Goal: Task Accomplishment & Management: Manage account settings

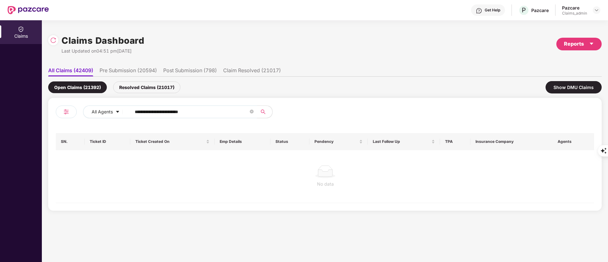
click at [181, 111] on input "**********" at bounding box center [192, 112] width 114 height 10
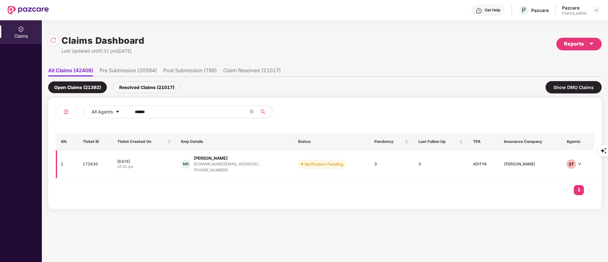
type input "******"
click at [261, 162] on div "MK Mayur Khatri mayurkhatri13.mk@gmail... +919033250337" at bounding box center [234, 164] width 107 height 18
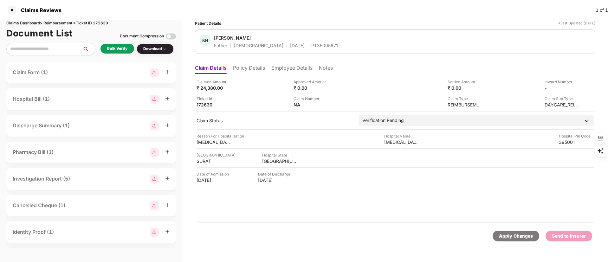
click at [248, 69] on li "Policy Details" at bounding box center [249, 69] width 32 height 9
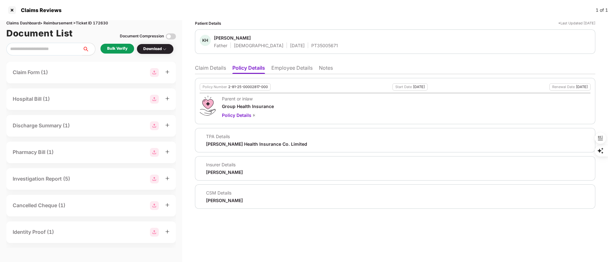
click at [116, 45] on div "Bulk Verify" at bounding box center [117, 49] width 34 height 10
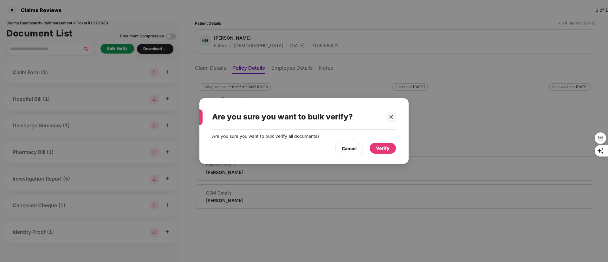
click at [382, 146] on div "Verify" at bounding box center [383, 148] width 14 height 7
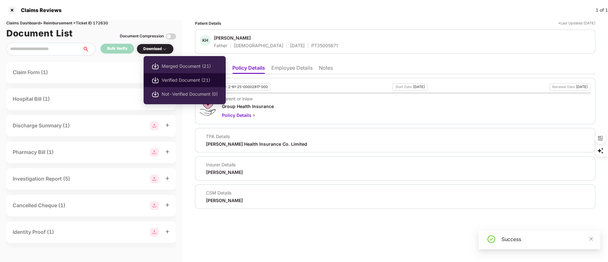
click at [176, 81] on span "Verified Document (21)" at bounding box center [190, 80] width 56 height 7
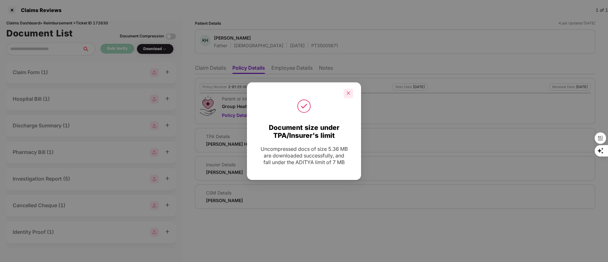
click at [346, 91] on icon "close" at bounding box center [348, 93] width 4 height 4
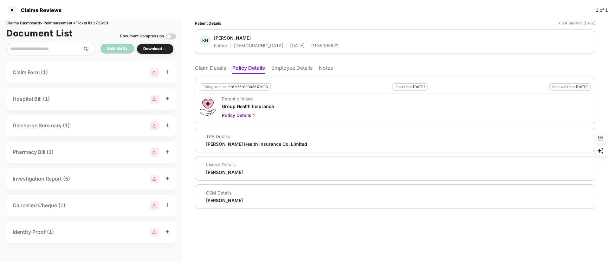
click at [212, 67] on li "Claim Details" at bounding box center [210, 69] width 31 height 9
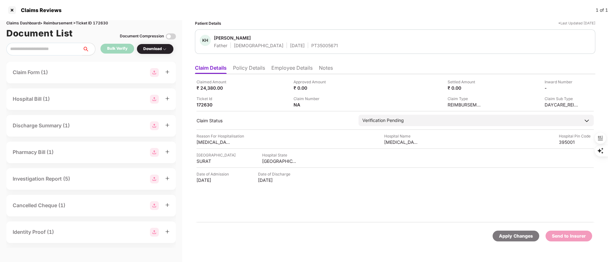
click at [293, 68] on li "Employee Details" at bounding box center [291, 69] width 41 height 9
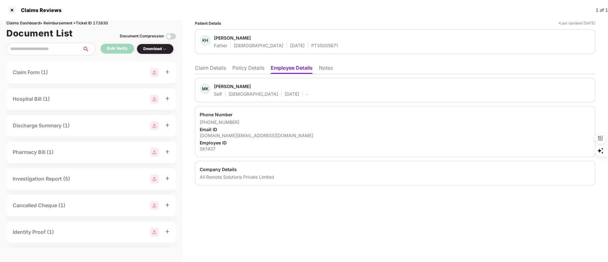
click at [244, 68] on li "Policy Details" at bounding box center [248, 69] width 32 height 9
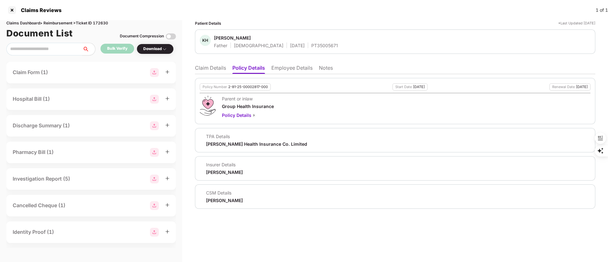
click at [210, 70] on li "Claim Details" at bounding box center [210, 69] width 31 height 9
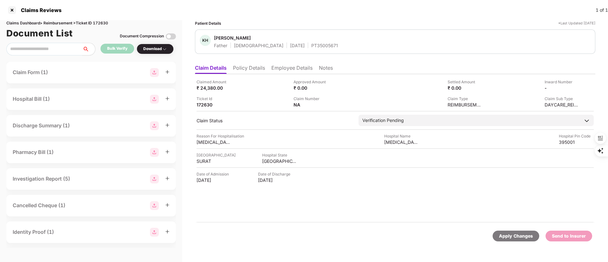
click at [291, 68] on li "Employee Details" at bounding box center [291, 69] width 41 height 9
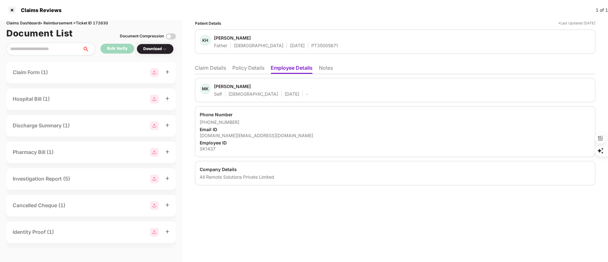
click at [206, 150] on div "SK1437" at bounding box center [395, 149] width 391 height 6
copy div "SK1437"
click at [248, 67] on li "Policy Details" at bounding box center [248, 69] width 32 height 9
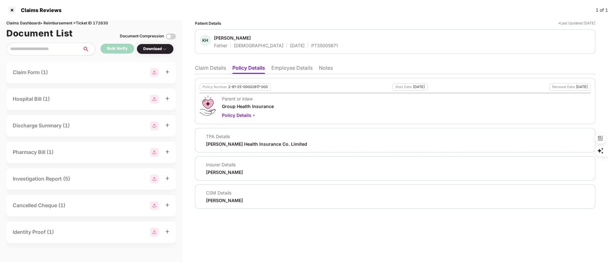
click at [212, 69] on li "Claim Details" at bounding box center [210, 69] width 31 height 9
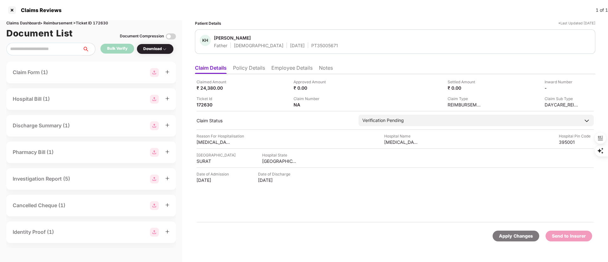
click at [257, 68] on li "Policy Details" at bounding box center [249, 69] width 32 height 9
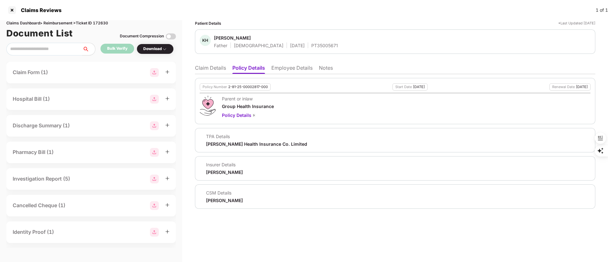
click at [207, 66] on li "Claim Details" at bounding box center [210, 69] width 31 height 9
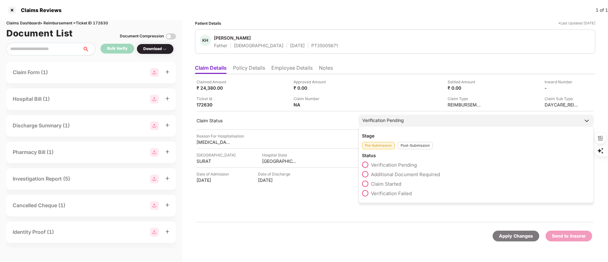
click at [387, 184] on span "Claim Started" at bounding box center [386, 184] width 30 height 6
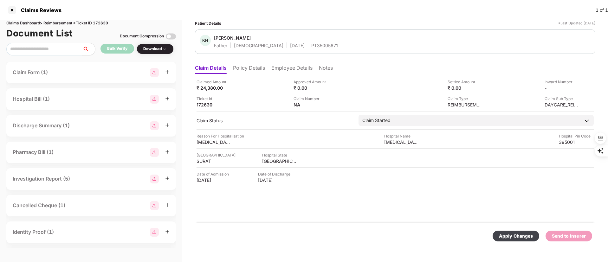
click at [518, 238] on div "Apply Changes" at bounding box center [516, 236] width 34 height 7
click at [249, 69] on li "Policy Details" at bounding box center [249, 69] width 32 height 9
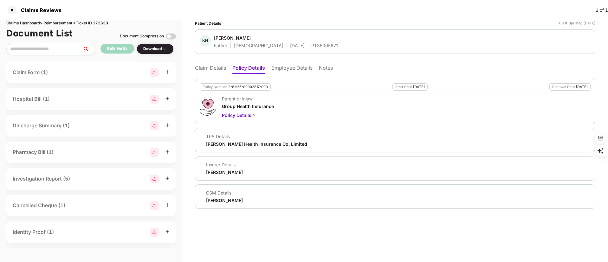
click at [287, 69] on li "Employee Details" at bounding box center [291, 69] width 41 height 9
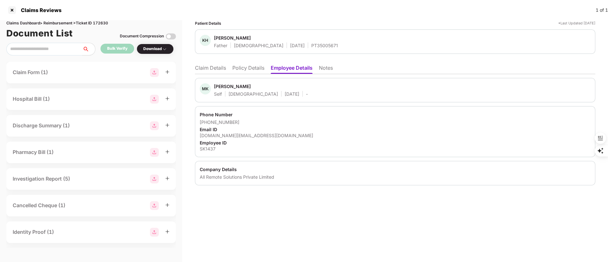
click at [224, 84] on div "Mayur Khatri" at bounding box center [232, 86] width 37 height 6
copy div "Mayur"
click at [218, 62] on ul "Claim Details Policy Details Employee Details Notes" at bounding box center [395, 67] width 400 height 13
click at [218, 67] on li "Claim Details" at bounding box center [210, 69] width 31 height 9
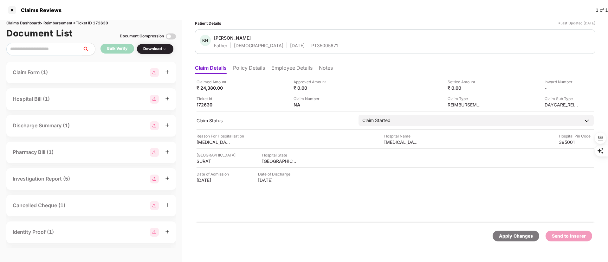
click at [250, 70] on li "Policy Details" at bounding box center [249, 69] width 32 height 9
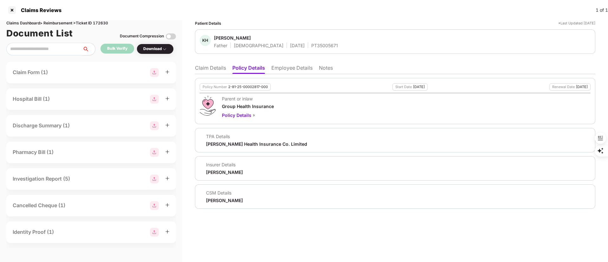
click at [213, 69] on li "Claim Details" at bounding box center [210, 69] width 31 height 9
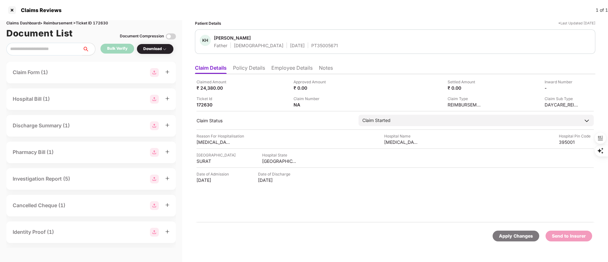
click at [246, 65] on li "Policy Details" at bounding box center [249, 69] width 32 height 9
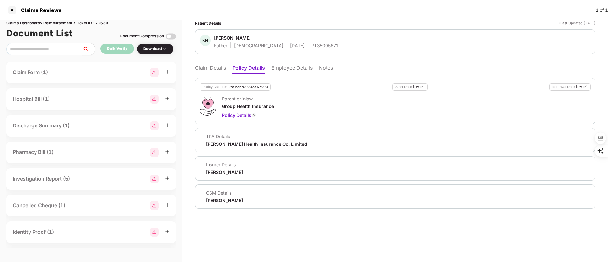
click at [278, 66] on li "Employee Details" at bounding box center [291, 69] width 41 height 9
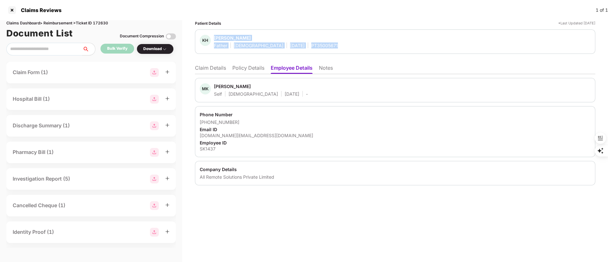
drag, startPoint x: 213, startPoint y: 36, endPoint x: 325, endPoint y: 46, distance: 112.0
click at [325, 46] on div "KH Kiritkumar Harilal Khatri Father Male 11 Sept 1963 PT35005671" at bounding box center [395, 42] width 391 height 14
copy div "Kiritkumar Harilal Khatri Father Male 11 Sept 1963 PT35005671"
click at [291, 111] on div "Phone Number +919033250337 Email ID mayurkhatri13.mk@gmail.com Employee ID SK14…" at bounding box center [395, 131] width 400 height 51
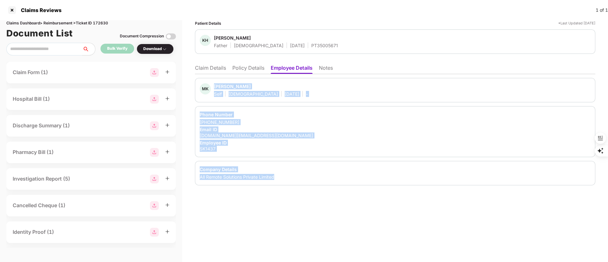
drag, startPoint x: 215, startPoint y: 85, endPoint x: 298, endPoint y: 180, distance: 125.8
click at [298, 180] on div "MK Mayur Khatri Self Male 13 Oct 1993 - Phone Number +919033250337 Email ID may…" at bounding box center [395, 131] width 400 height 107
copy div "Mayur Khatri Self Male 13 Oct 1993 - Phone Number +919033250337 Email ID mayurk…"
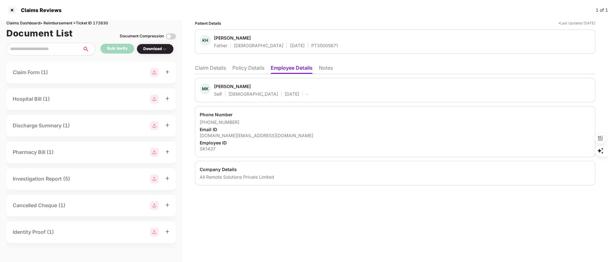
click at [206, 66] on li "Claim Details" at bounding box center [210, 69] width 31 height 9
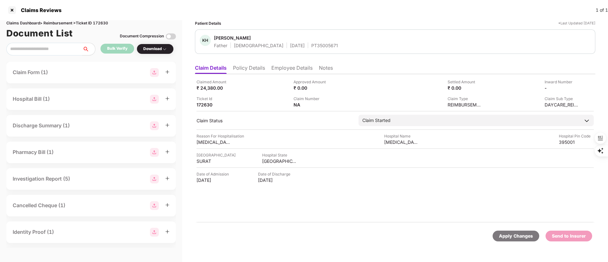
drag, startPoint x: 282, startPoint y: 66, endPoint x: 279, endPoint y: 68, distance: 3.5
click at [282, 66] on li "Employee Details" at bounding box center [291, 69] width 41 height 9
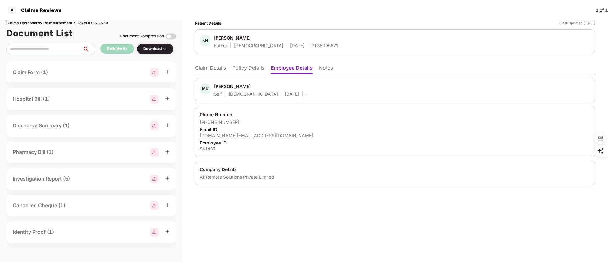
click at [255, 69] on li "Policy Details" at bounding box center [248, 69] width 32 height 9
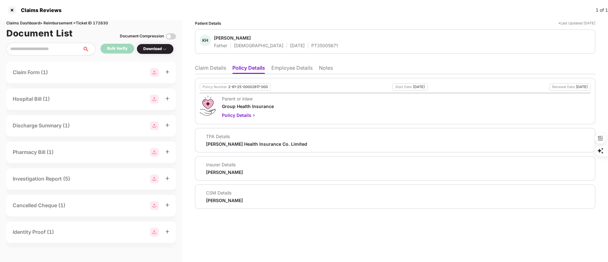
click at [219, 71] on li "Claim Details" at bounding box center [210, 69] width 31 height 9
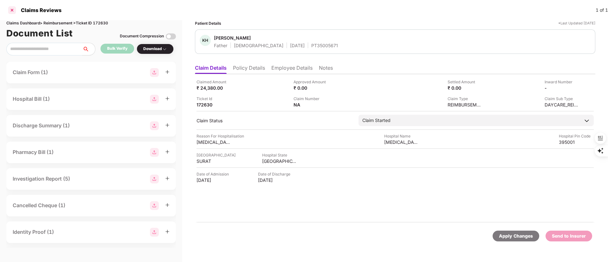
click at [13, 10] on div at bounding box center [12, 10] width 10 height 10
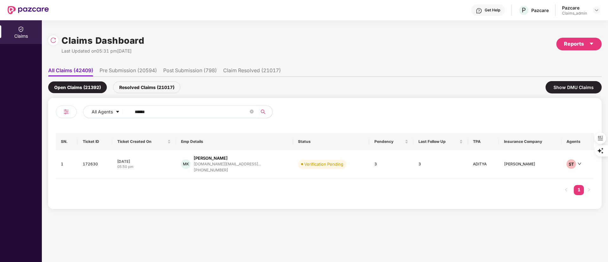
drag, startPoint x: 180, startPoint y: 112, endPoint x: 80, endPoint y: 115, distance: 100.2
click at [81, 114] on div "All Agents ******" at bounding box center [190, 115] width 269 height 18
paste input "text"
type input "******"
click at [218, 164] on div "mayurkhatri13.mk@gmail..." at bounding box center [227, 164] width 67 height 4
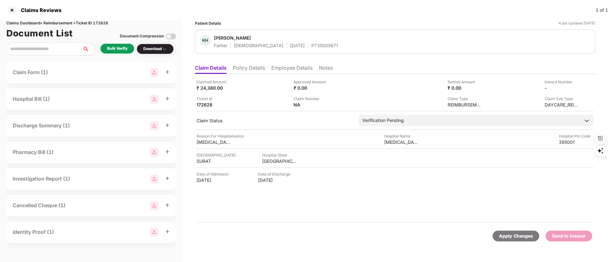
click at [297, 68] on li "Employee Details" at bounding box center [291, 69] width 41 height 9
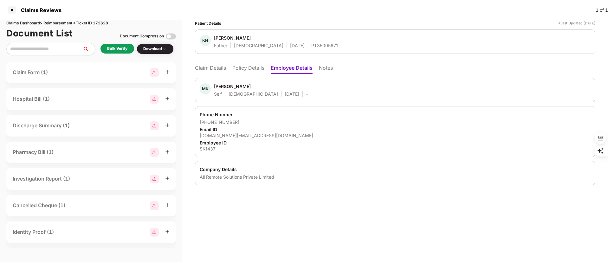
click at [311, 45] on div "PT35005671" at bounding box center [324, 45] width 27 height 6
copy div "PT35005671"
click at [220, 176] on div "All Remote Solutions Private Limited" at bounding box center [395, 177] width 391 height 6
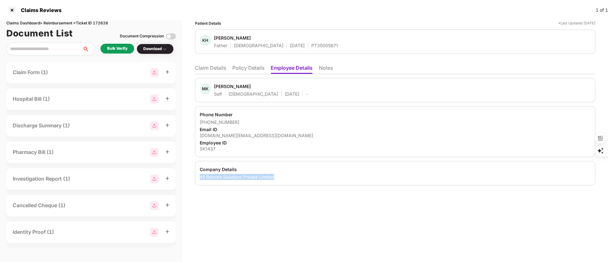
click at [220, 176] on div "All Remote Solutions Private Limited" at bounding box center [395, 177] width 391 height 6
click at [199, 65] on li "Claim Details" at bounding box center [210, 69] width 31 height 9
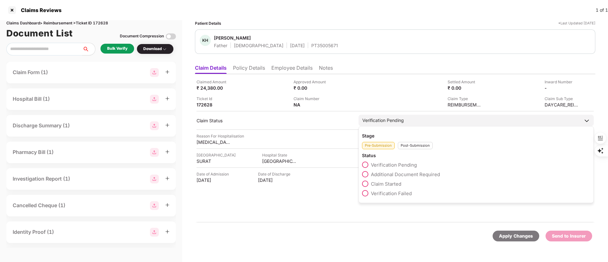
click at [386, 185] on span "Claim Started" at bounding box center [386, 184] width 30 height 6
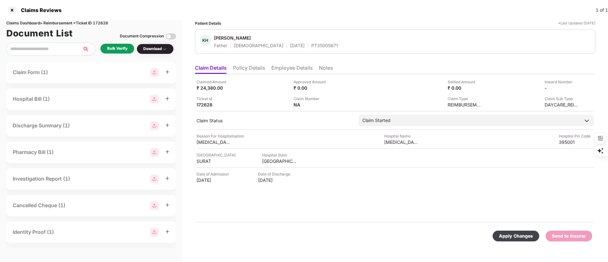
click at [508, 235] on div "Apply Changes" at bounding box center [516, 236] width 34 height 7
click at [249, 70] on li "Policy Details" at bounding box center [249, 69] width 32 height 9
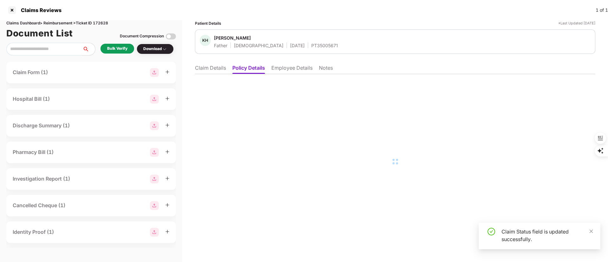
click at [284, 69] on li "Employee Details" at bounding box center [291, 69] width 41 height 9
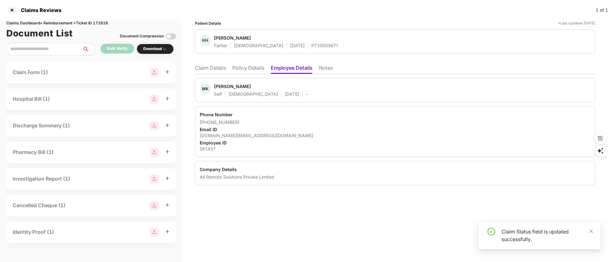
click at [245, 63] on ul "Claim Details Policy Details Employee Details Notes" at bounding box center [395, 67] width 400 height 13
click at [245, 65] on li "Policy Details" at bounding box center [248, 69] width 32 height 9
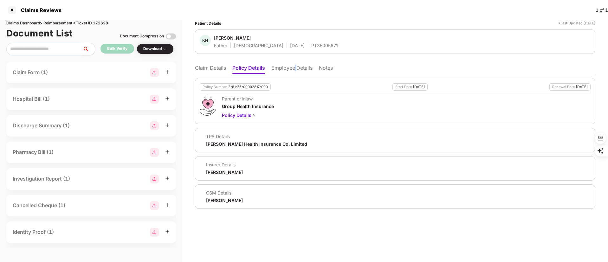
click at [296, 67] on li "Employee Details" at bounding box center [291, 69] width 41 height 9
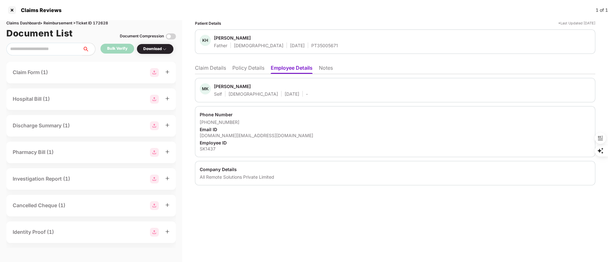
click at [219, 84] on div "Mayur Khatri" at bounding box center [232, 86] width 37 height 6
copy div "Mayur"
click at [222, 69] on li "Claim Details" at bounding box center [210, 69] width 31 height 9
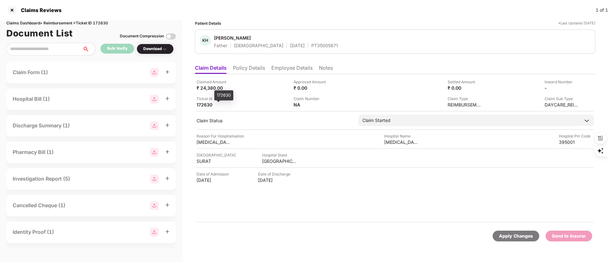
click at [202, 102] on div "172630" at bounding box center [214, 105] width 35 height 6
copy div "172630"
click at [12, 7] on div at bounding box center [12, 10] width 10 height 10
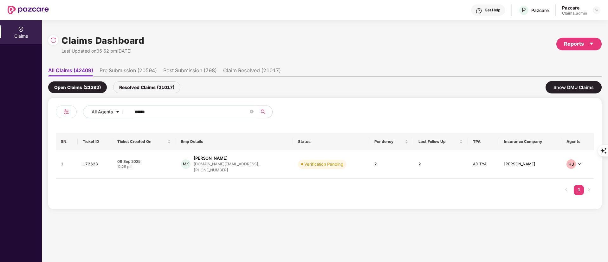
drag, startPoint x: 178, startPoint y: 114, endPoint x: 64, endPoint y: 113, distance: 114.4
click at [64, 113] on div "All Agents ******" at bounding box center [190, 115] width 269 height 18
paste input "text"
type input "******"
click at [228, 168] on div "+919746055019" at bounding box center [228, 168] width 64 height 6
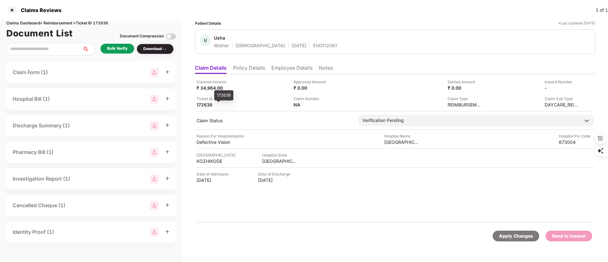
click at [205, 105] on div "172638" at bounding box center [214, 105] width 35 height 6
click at [253, 104] on div "Ticket Id 172638" at bounding box center [243, 102] width 92 height 12
click at [251, 69] on li "Policy Details" at bounding box center [249, 69] width 32 height 9
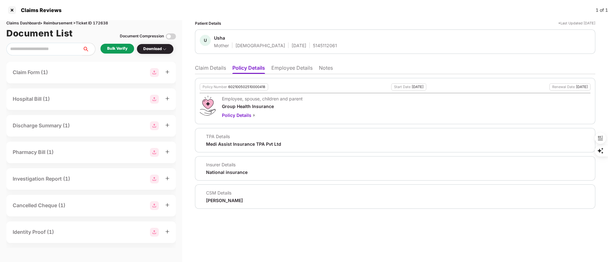
click at [111, 48] on div "Bulk Verify" at bounding box center [117, 49] width 20 height 6
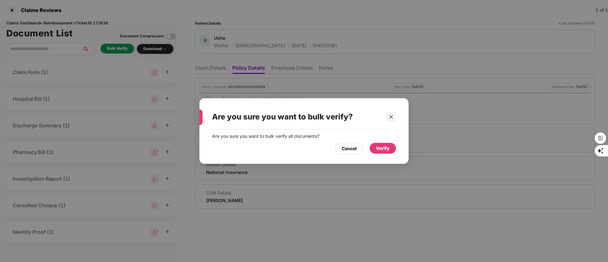
click at [379, 148] on div "Verify" at bounding box center [383, 148] width 14 height 7
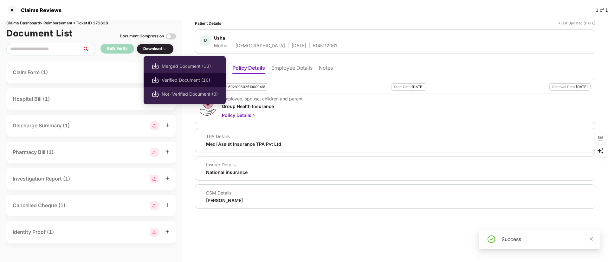
click at [167, 80] on span "Verified Document (10)" at bounding box center [190, 80] width 56 height 7
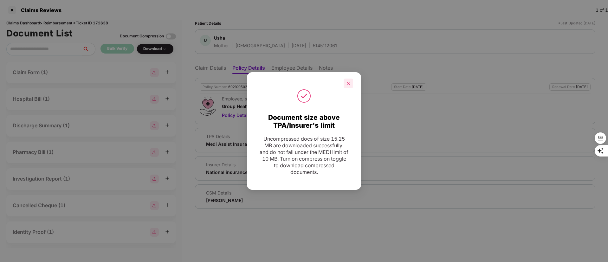
click at [349, 85] on icon "close" at bounding box center [348, 83] width 4 height 4
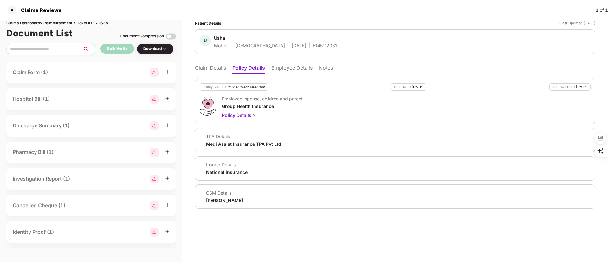
click at [371, 51] on div "U Usha Mother Female 15 Feb 1964 5145112061" at bounding box center [395, 41] width 400 height 24
click at [216, 68] on li "Claim Details" at bounding box center [210, 69] width 31 height 9
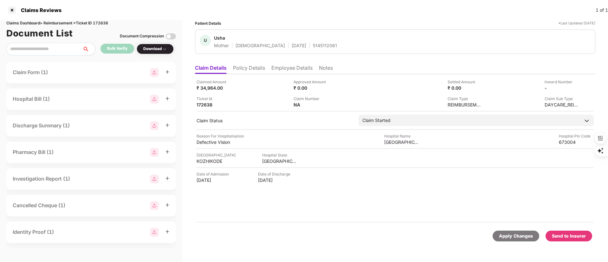
click at [570, 238] on div "Send to Insurer" at bounding box center [569, 236] width 34 height 7
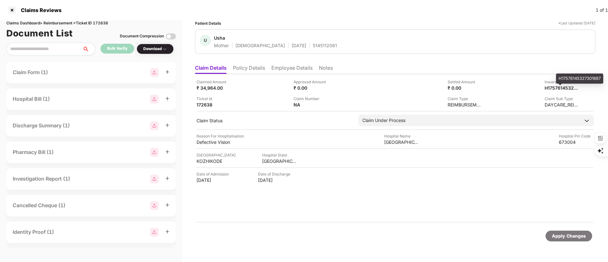
click at [570, 79] on div "H17576145327301687" at bounding box center [579, 79] width 47 height 10
copy div "H17576145327301687"
click at [256, 65] on li "Policy Details" at bounding box center [249, 69] width 32 height 9
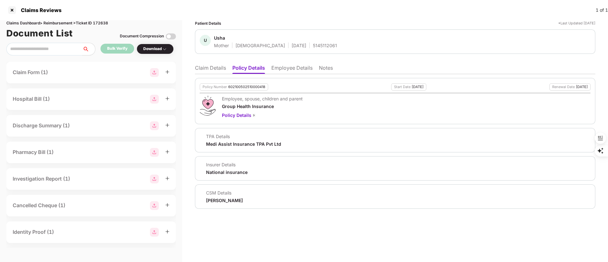
click at [213, 67] on li "Claim Details" at bounding box center [210, 69] width 31 height 9
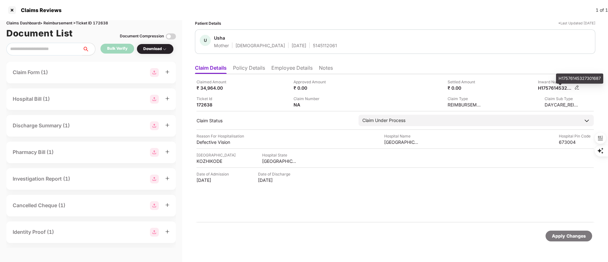
click at [554, 88] on div "H17576145327301687" at bounding box center [555, 88] width 35 height 6
click at [562, 82] on div "Inward Number" at bounding box center [562, 82] width 35 height 6
click at [555, 89] on div "H17576145327301687" at bounding box center [555, 88] width 35 height 6
copy div "H17576145327301687"
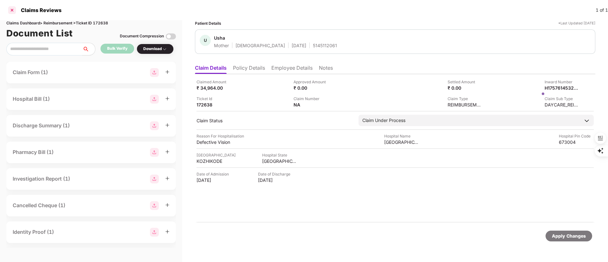
click at [12, 11] on div at bounding box center [12, 10] width 10 height 10
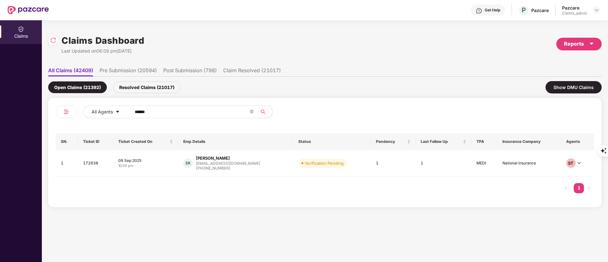
drag, startPoint x: 171, startPoint y: 110, endPoint x: 110, endPoint y: 122, distance: 61.7
click at [110, 122] on div "All Agents ******" at bounding box center [190, 115] width 269 height 18
paste input "text"
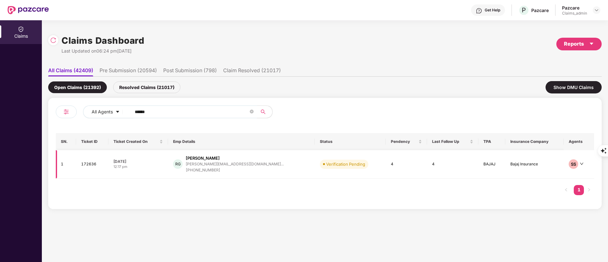
type input "******"
click at [228, 166] on div "rishab.gupta@scaler.co..." at bounding box center [235, 164] width 98 height 6
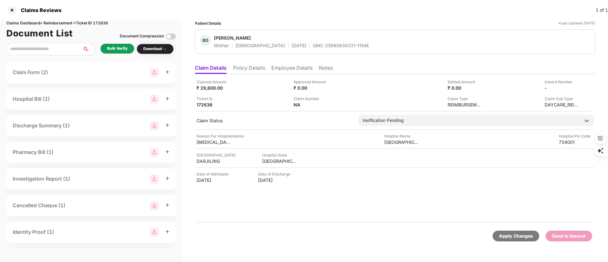
click at [246, 64] on ul "Claim Details Policy Details Employee Details Notes" at bounding box center [395, 67] width 400 height 13
click at [290, 69] on li "Employee Details" at bounding box center [291, 69] width 41 height 9
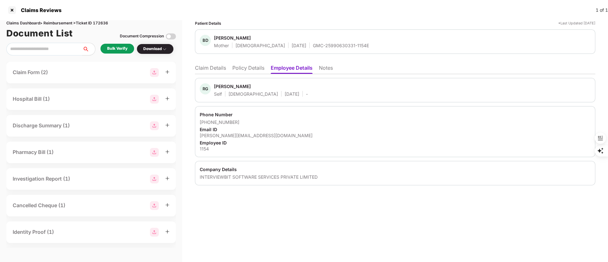
click at [109, 50] on div "Bulk Verify" at bounding box center [117, 49] width 20 height 6
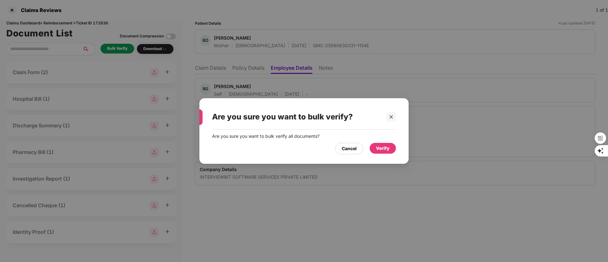
click at [380, 150] on div "Verify" at bounding box center [383, 148] width 14 height 7
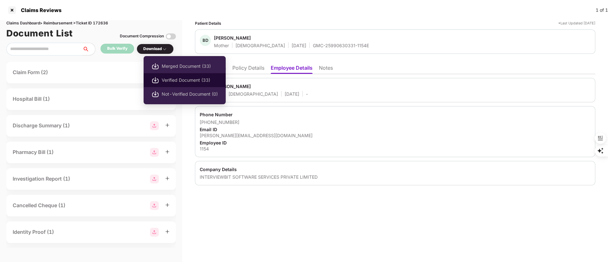
click at [174, 79] on span "Verified Document (33)" at bounding box center [190, 80] width 56 height 7
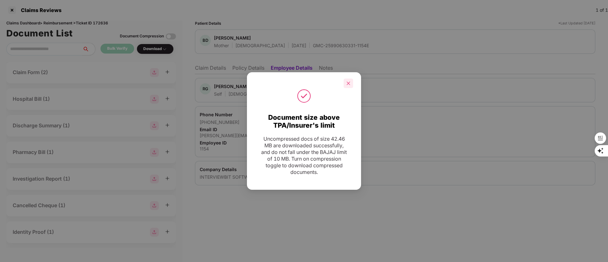
click at [347, 83] on icon "close" at bounding box center [348, 83] width 4 height 4
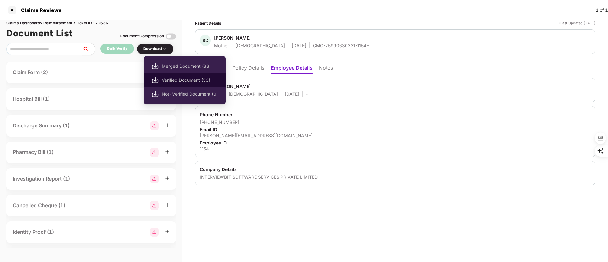
click at [178, 79] on span "Verified Document (33)" at bounding box center [190, 80] width 56 height 7
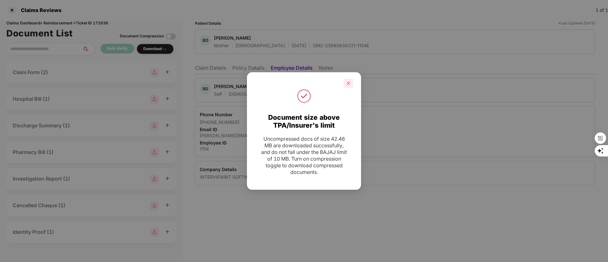
click at [351, 81] on div at bounding box center [349, 84] width 10 height 10
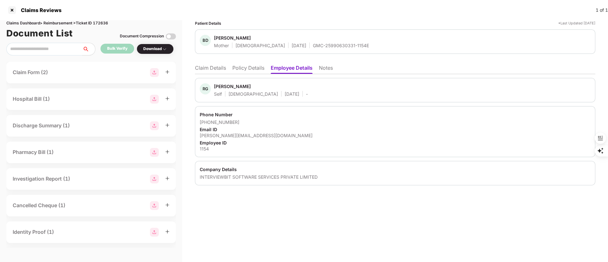
click at [244, 67] on li "Policy Details" at bounding box center [248, 69] width 32 height 9
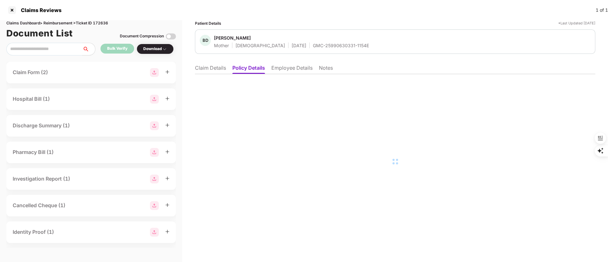
click at [211, 67] on li "Claim Details" at bounding box center [210, 69] width 31 height 9
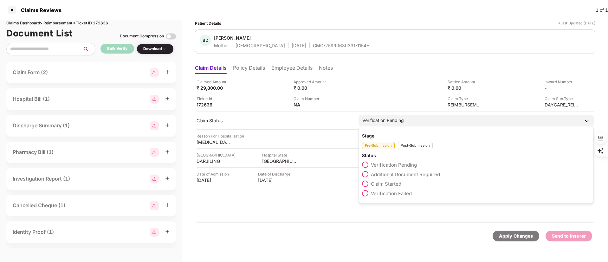
click at [407, 172] on span "Additional Document Required" at bounding box center [405, 174] width 69 height 6
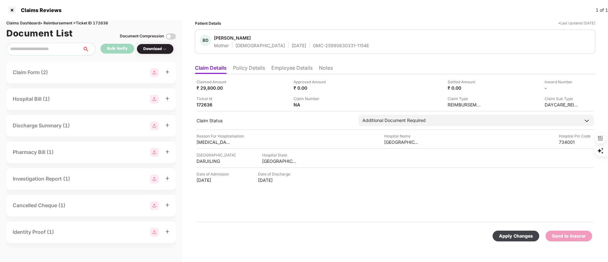
click at [513, 235] on div "Apply Changes" at bounding box center [516, 236] width 34 height 7
click at [14, 10] on div at bounding box center [12, 10] width 10 height 10
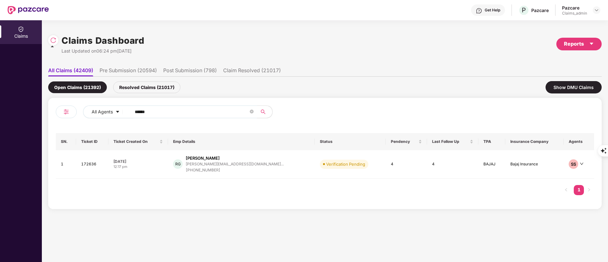
drag, startPoint x: 158, startPoint y: 110, endPoint x: 128, endPoint y: 112, distance: 30.2
click at [128, 112] on span "******" at bounding box center [192, 112] width 130 height 13
paste input "text"
type input "******"
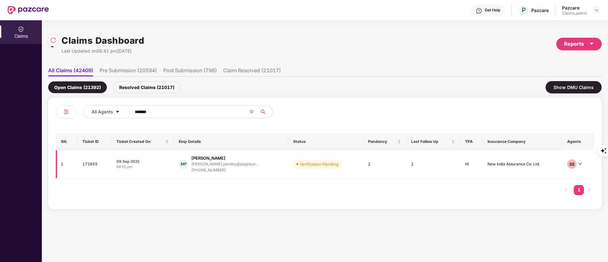
click at [225, 169] on div "+919873890497" at bounding box center [224, 170] width 67 height 6
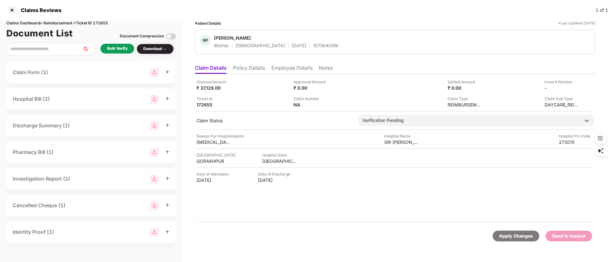
click at [248, 63] on ul "Claim Details Policy Details Employee Details Notes" at bounding box center [395, 67] width 400 height 13
click at [252, 70] on li "Policy Details" at bounding box center [249, 69] width 32 height 9
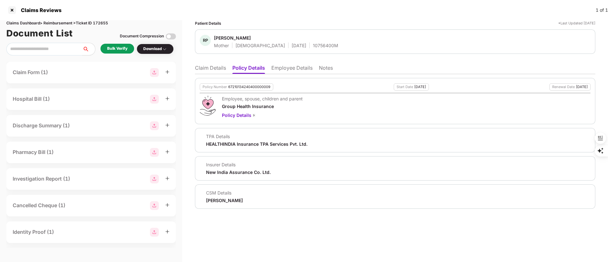
click at [119, 49] on div "Bulk Verify" at bounding box center [117, 49] width 20 height 6
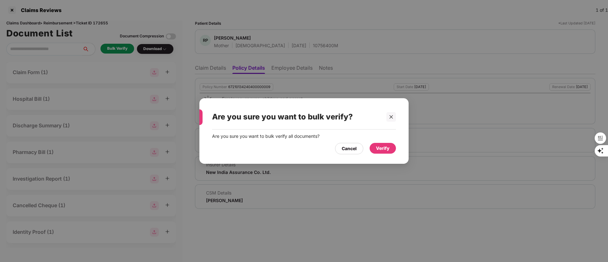
click at [380, 149] on div "Verify" at bounding box center [383, 148] width 14 height 7
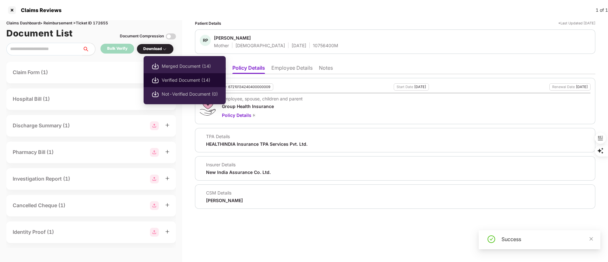
click at [169, 77] on span "Verified Document (14)" at bounding box center [190, 80] width 56 height 7
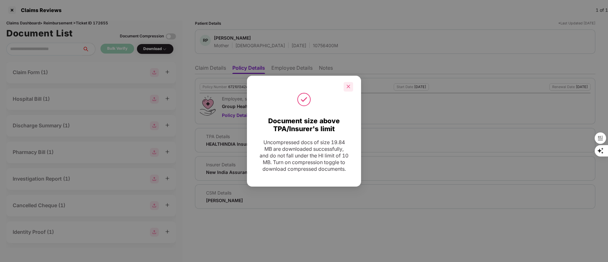
click at [345, 84] on div at bounding box center [349, 87] width 10 height 10
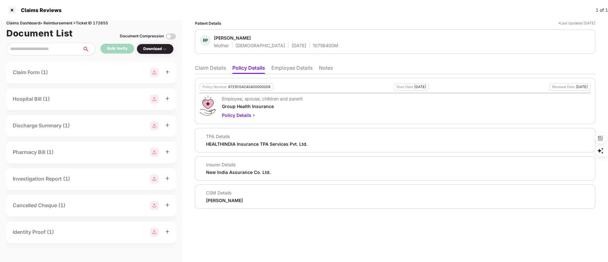
click at [205, 70] on li "Claim Details" at bounding box center [210, 69] width 31 height 9
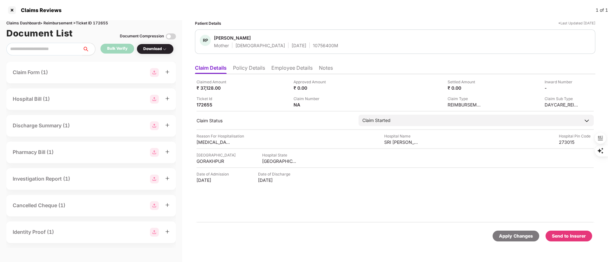
click at [571, 234] on div "Send to Insurer" at bounding box center [569, 236] width 34 height 7
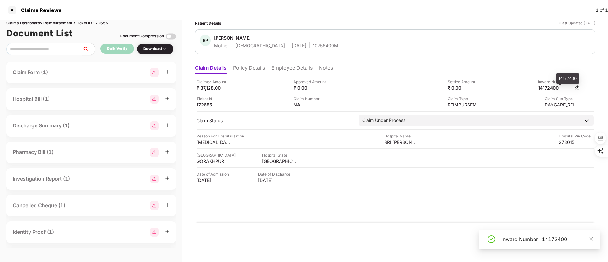
click at [552, 88] on div "14172400" at bounding box center [555, 88] width 35 height 6
copy div "14172400"
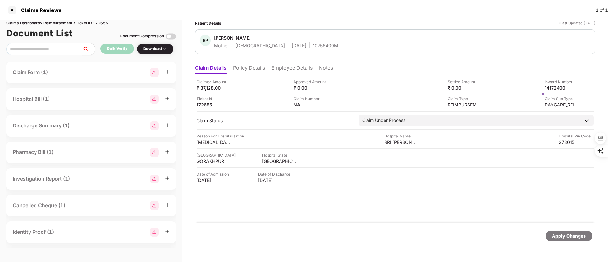
click at [277, 68] on li "Employee Details" at bounding box center [291, 69] width 41 height 9
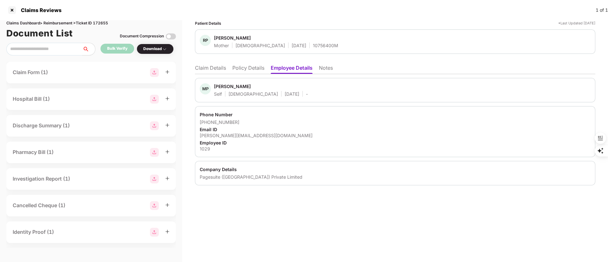
click at [222, 82] on div "MP Mayank Pandey Self Male 03 Dec 1995 -" at bounding box center [395, 90] width 400 height 24
click at [12, 10] on div at bounding box center [12, 10] width 10 height 10
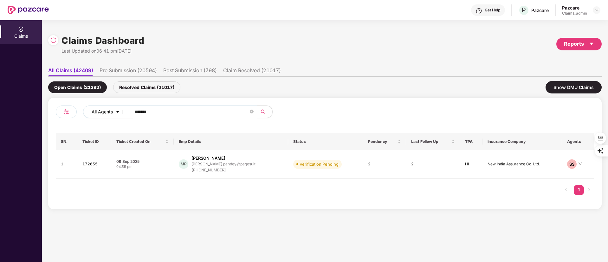
drag, startPoint x: 165, startPoint y: 110, endPoint x: 94, endPoint y: 113, distance: 70.7
click at [93, 113] on div "All Agents ******" at bounding box center [244, 112] width 323 height 13
paste input "text"
type input "******"
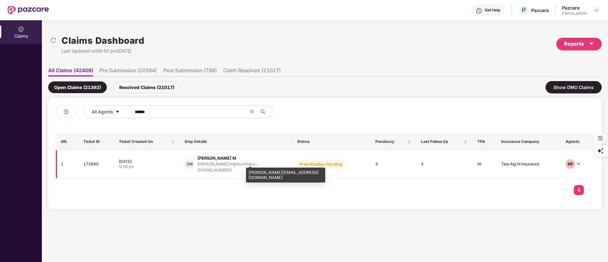
click at [225, 167] on div "+919087840180" at bounding box center [227, 170] width 61 height 6
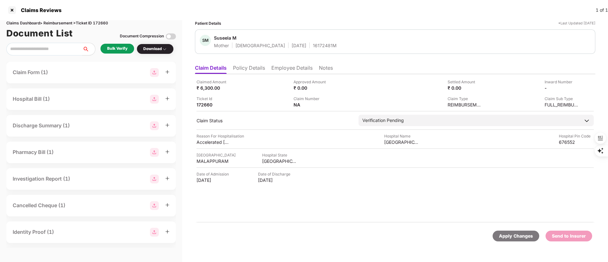
click at [247, 68] on li "Policy Details" at bounding box center [249, 69] width 32 height 9
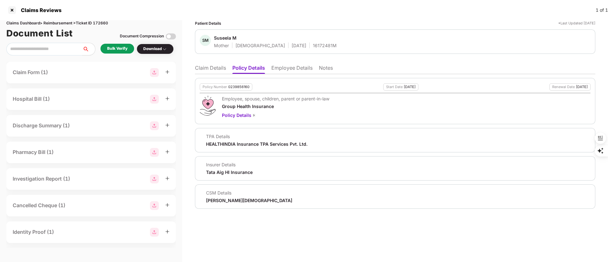
click at [111, 47] on div "Bulk Verify" at bounding box center [117, 49] width 20 height 6
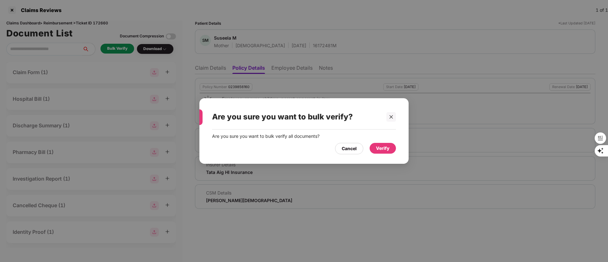
click at [380, 146] on div "Verify" at bounding box center [383, 148] width 14 height 7
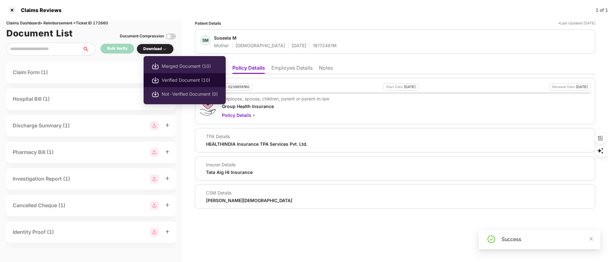
click at [189, 82] on span "Verified Document (10)" at bounding box center [190, 80] width 56 height 7
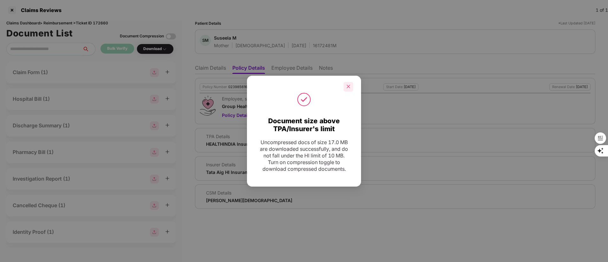
click at [349, 85] on icon "close" at bounding box center [348, 86] width 3 height 3
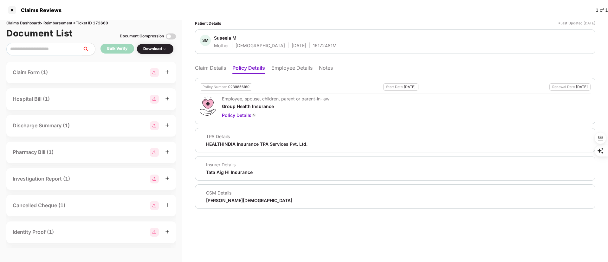
click at [210, 67] on li "Claim Details" at bounding box center [210, 69] width 31 height 9
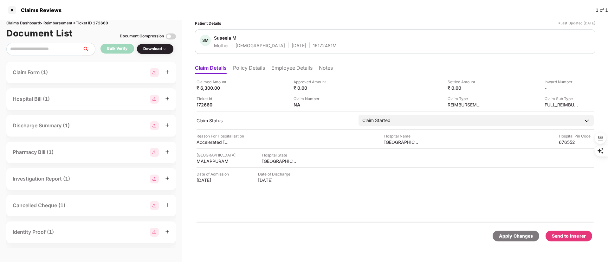
click at [564, 238] on div "Send to Insurer" at bounding box center [569, 236] width 34 height 7
click at [279, 68] on li "Employee Details" at bounding box center [291, 69] width 41 height 9
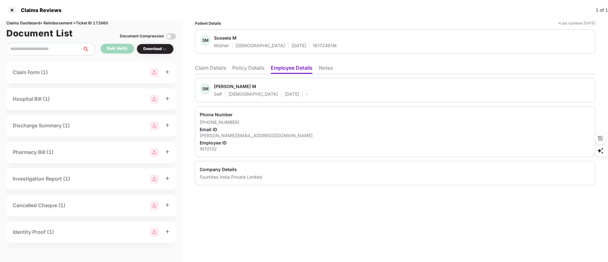
click at [202, 65] on li "Claim Details" at bounding box center [210, 69] width 31 height 9
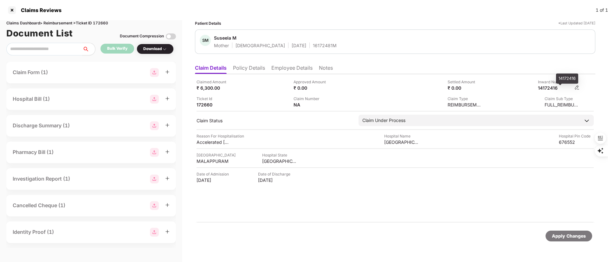
click at [547, 86] on div "14172416" at bounding box center [555, 88] width 35 height 6
click at [291, 67] on li "Employee Details" at bounding box center [291, 69] width 41 height 9
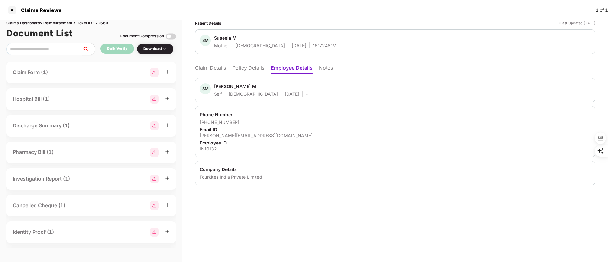
click at [250, 66] on li "Policy Details" at bounding box center [248, 69] width 32 height 9
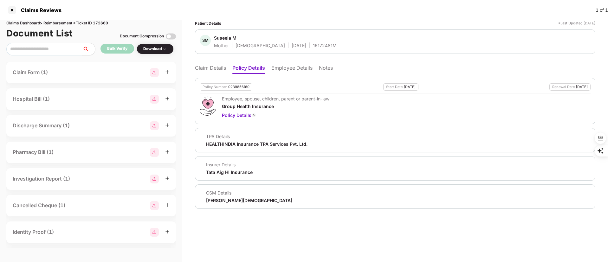
click at [288, 71] on li "Employee Details" at bounding box center [291, 69] width 41 height 9
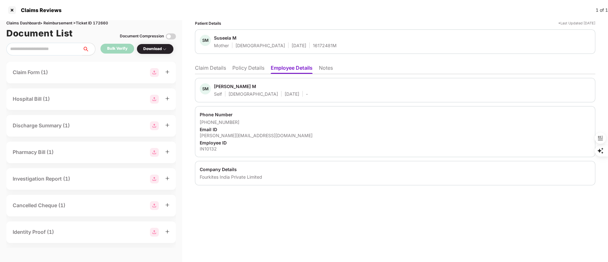
click at [221, 87] on div "Sreejith M" at bounding box center [235, 86] width 42 height 6
click at [12, 11] on div at bounding box center [12, 10] width 10 height 10
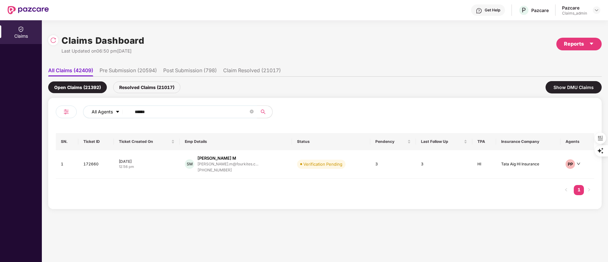
drag, startPoint x: 176, startPoint y: 110, endPoint x: 89, endPoint y: 115, distance: 87.0
click at [89, 114] on div "All Agents ******" at bounding box center [244, 112] width 323 height 13
paste input "text"
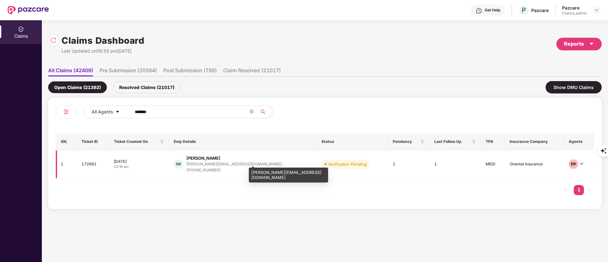
type input "******"
click at [239, 165] on div "nedal.khan@cashfree.co..." at bounding box center [235, 164] width 98 height 4
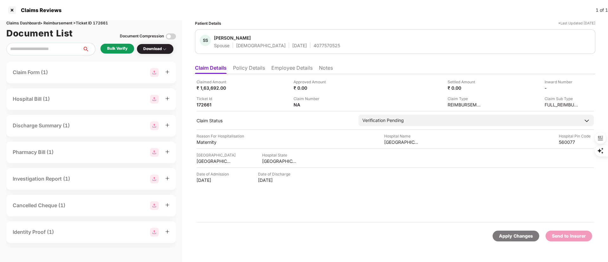
click at [243, 66] on li "Policy Details" at bounding box center [249, 69] width 32 height 9
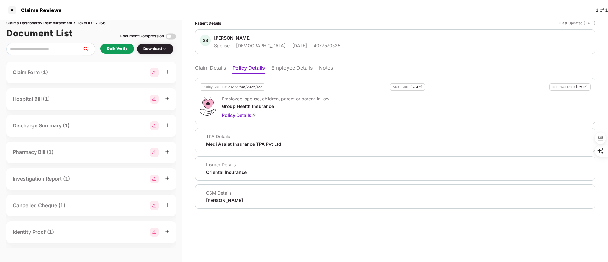
click at [210, 70] on li "Claim Details" at bounding box center [210, 69] width 31 height 9
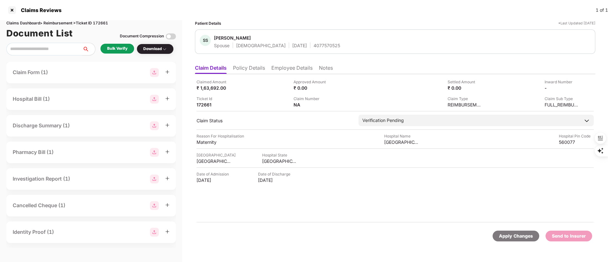
click at [241, 67] on li "Policy Details" at bounding box center [249, 69] width 32 height 9
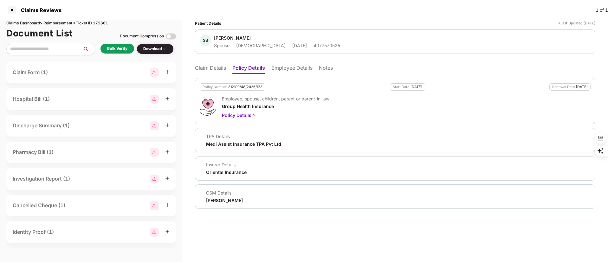
click at [210, 67] on li "Claim Details" at bounding box center [210, 69] width 31 height 9
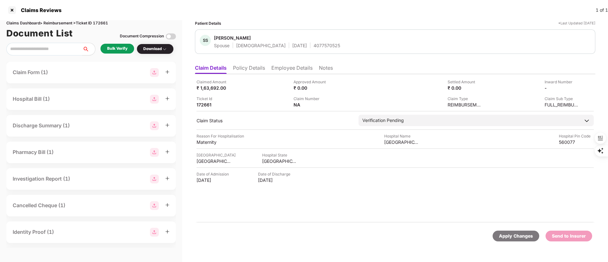
click at [118, 47] on div "Bulk Verify" at bounding box center [117, 49] width 20 height 6
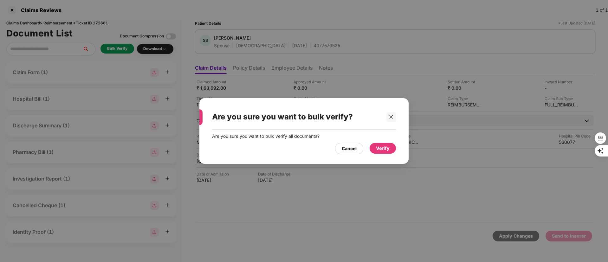
click at [387, 145] on div "Verify" at bounding box center [383, 148] width 14 height 7
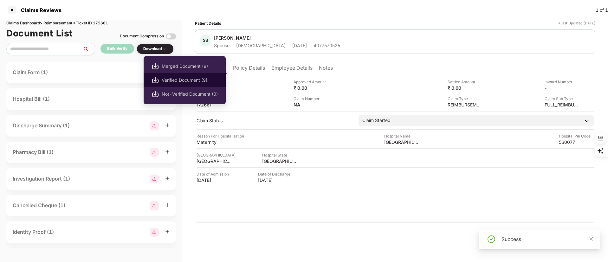
click at [170, 82] on span "Verified Document (9)" at bounding box center [190, 80] width 56 height 7
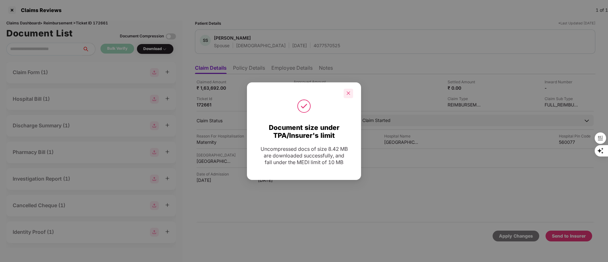
click at [347, 91] on icon "close" at bounding box center [348, 93] width 4 height 4
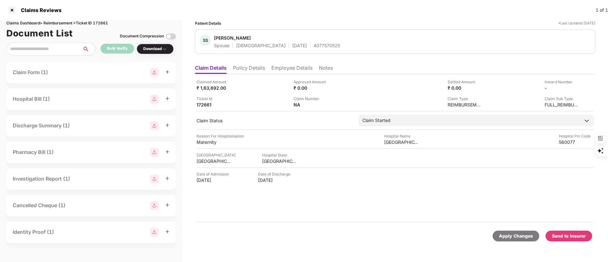
click at [564, 236] on div "Send to Insurer" at bounding box center [569, 236] width 34 height 7
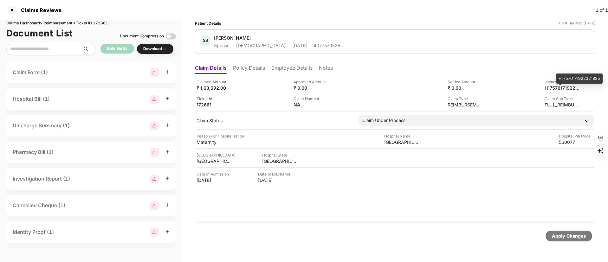
click at [561, 78] on div "H17576171922321825" at bounding box center [579, 79] width 47 height 10
click at [284, 68] on li "Employee Details" at bounding box center [291, 69] width 41 height 9
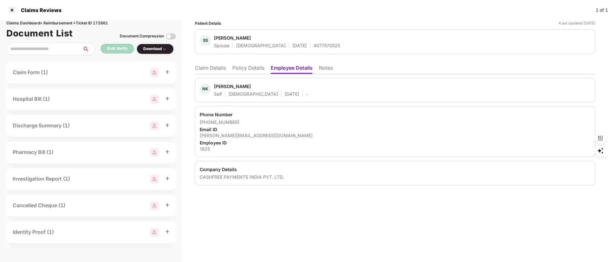
click at [224, 86] on div "Nedal Khan" at bounding box center [232, 86] width 37 height 6
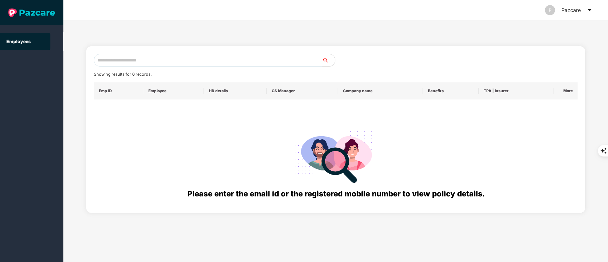
click at [170, 61] on input "text" at bounding box center [208, 60] width 229 height 13
paste input "**********"
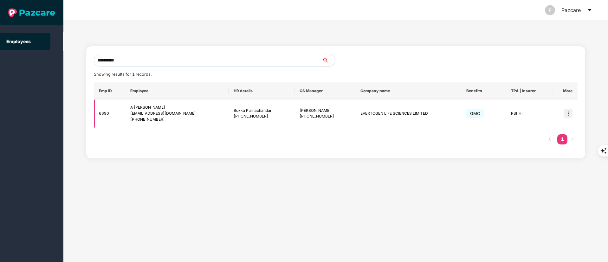
type input "**********"
click at [568, 115] on img at bounding box center [568, 113] width 9 height 9
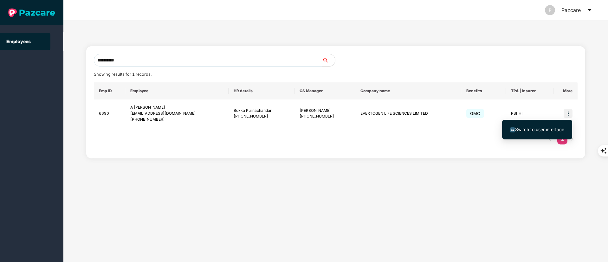
click at [562, 125] on li "Switch to user interface" at bounding box center [537, 129] width 70 height 13
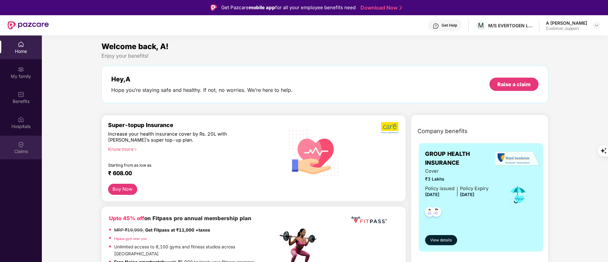
click at [33, 148] on div "Claims" at bounding box center [21, 151] width 42 height 6
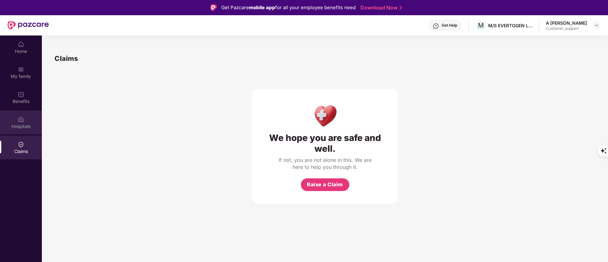
click at [32, 120] on div "Hospitals" at bounding box center [21, 123] width 42 height 24
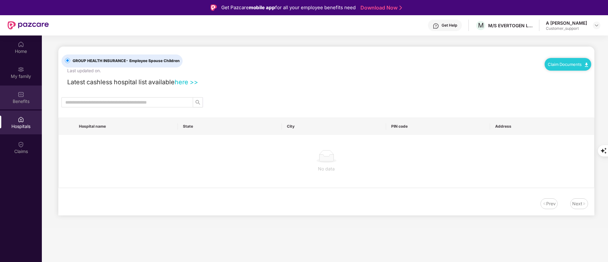
click at [21, 96] on img at bounding box center [21, 94] width 6 height 6
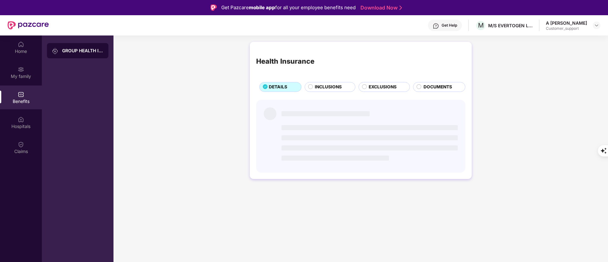
click at [21, 74] on div "My family" at bounding box center [21, 76] width 42 height 6
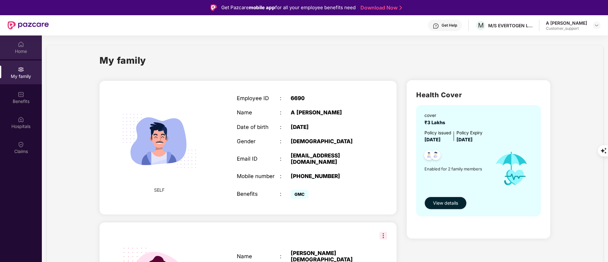
click at [21, 49] on div "Home" at bounding box center [21, 51] width 42 height 6
